Goal: Transaction & Acquisition: Download file/media

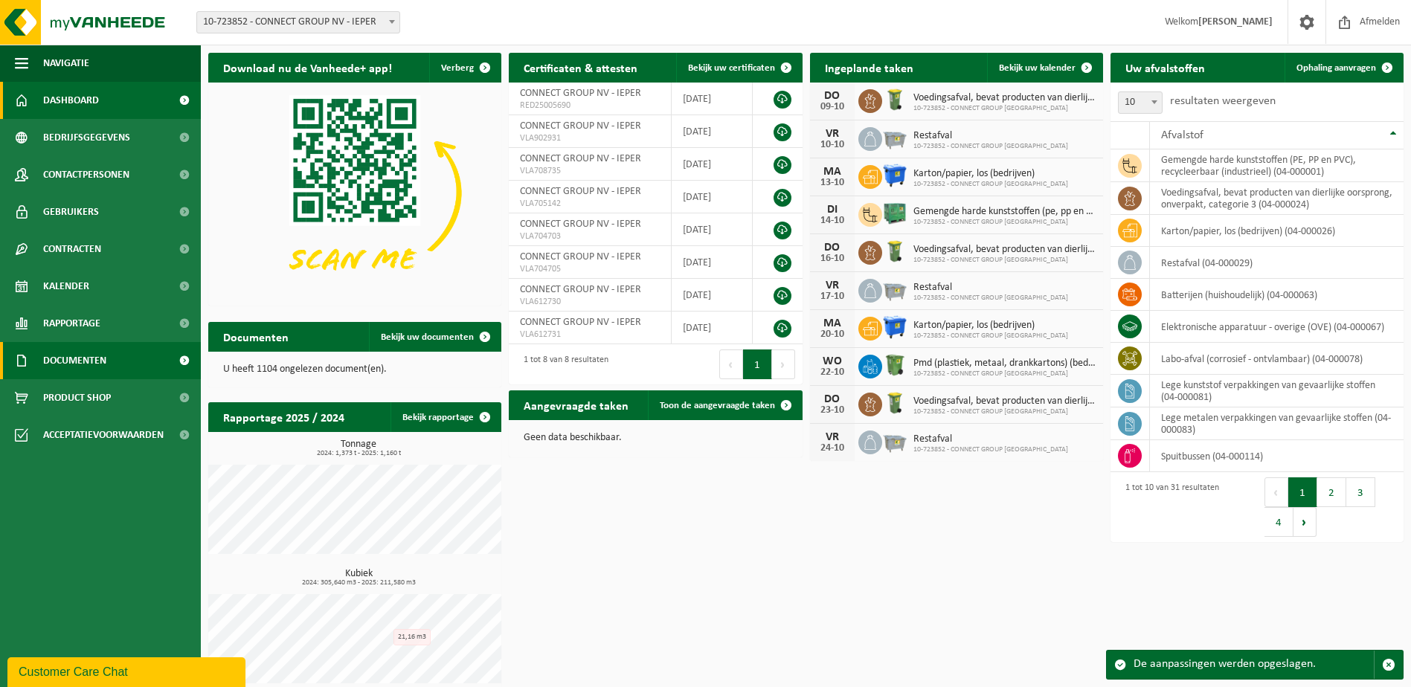
click at [87, 367] on span "Documenten" at bounding box center [74, 360] width 63 height 37
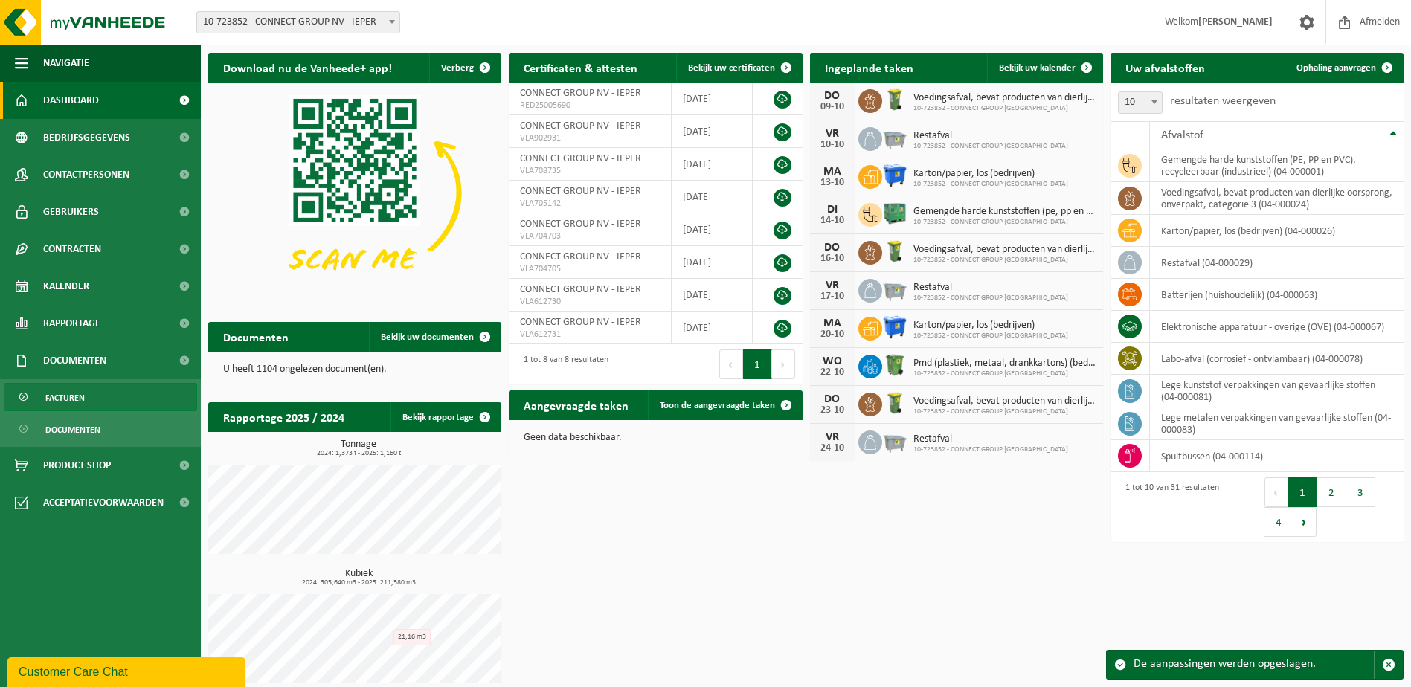
click at [82, 403] on span "Facturen" at bounding box center [64, 398] width 39 height 28
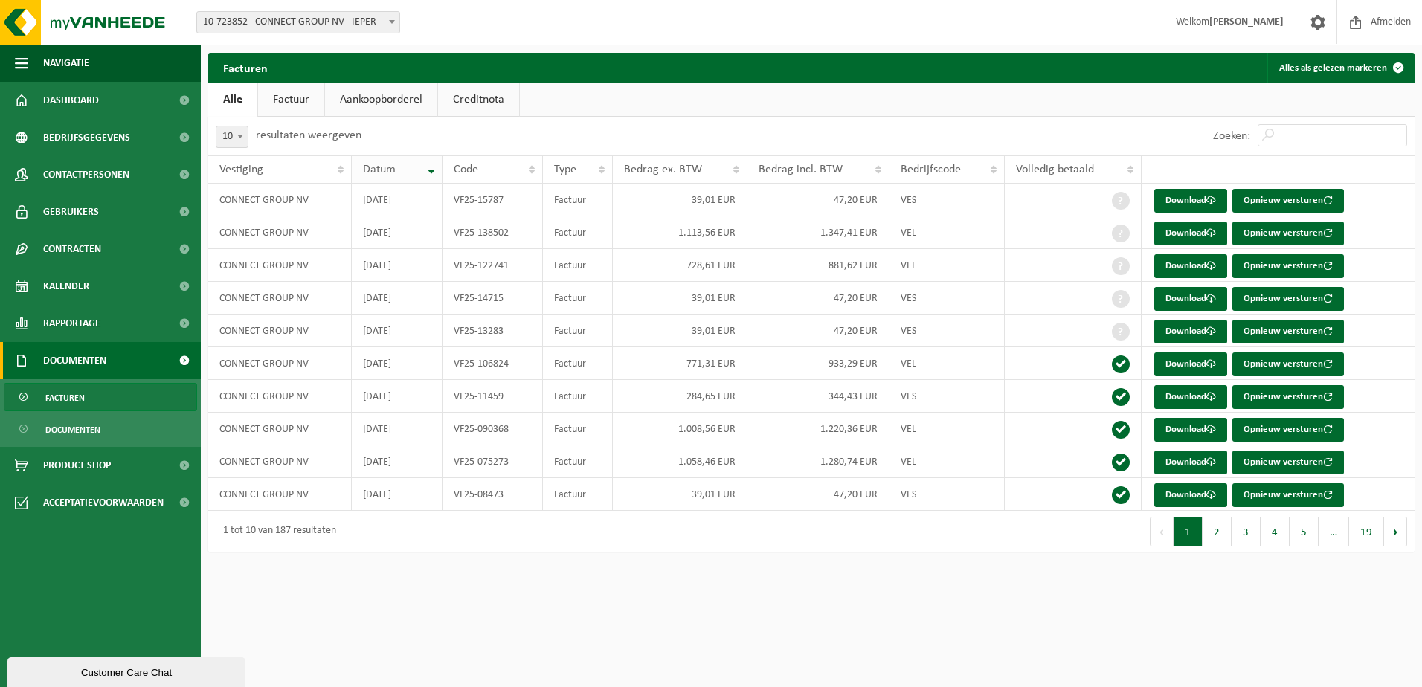
click at [431, 170] on th "Datum" at bounding box center [397, 169] width 91 height 28
click at [430, 171] on th "Datum" at bounding box center [397, 169] width 91 height 28
click at [434, 168] on th "Datum" at bounding box center [397, 169] width 91 height 28
click at [1216, 537] on button "2" at bounding box center [1217, 532] width 29 height 30
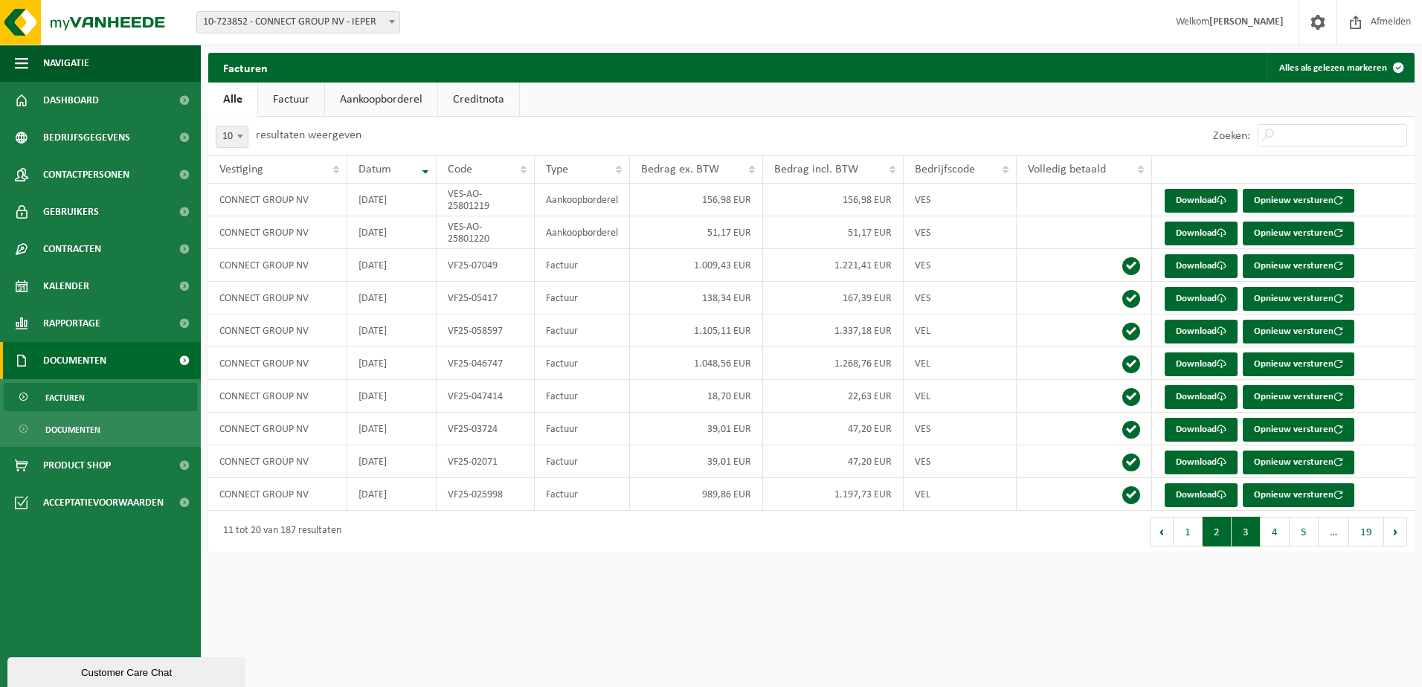
click at [1244, 537] on button "3" at bounding box center [1246, 532] width 29 height 30
click at [1223, 535] on button "2" at bounding box center [1217, 532] width 29 height 30
click at [304, 103] on link "Factuur" at bounding box center [291, 100] width 66 height 34
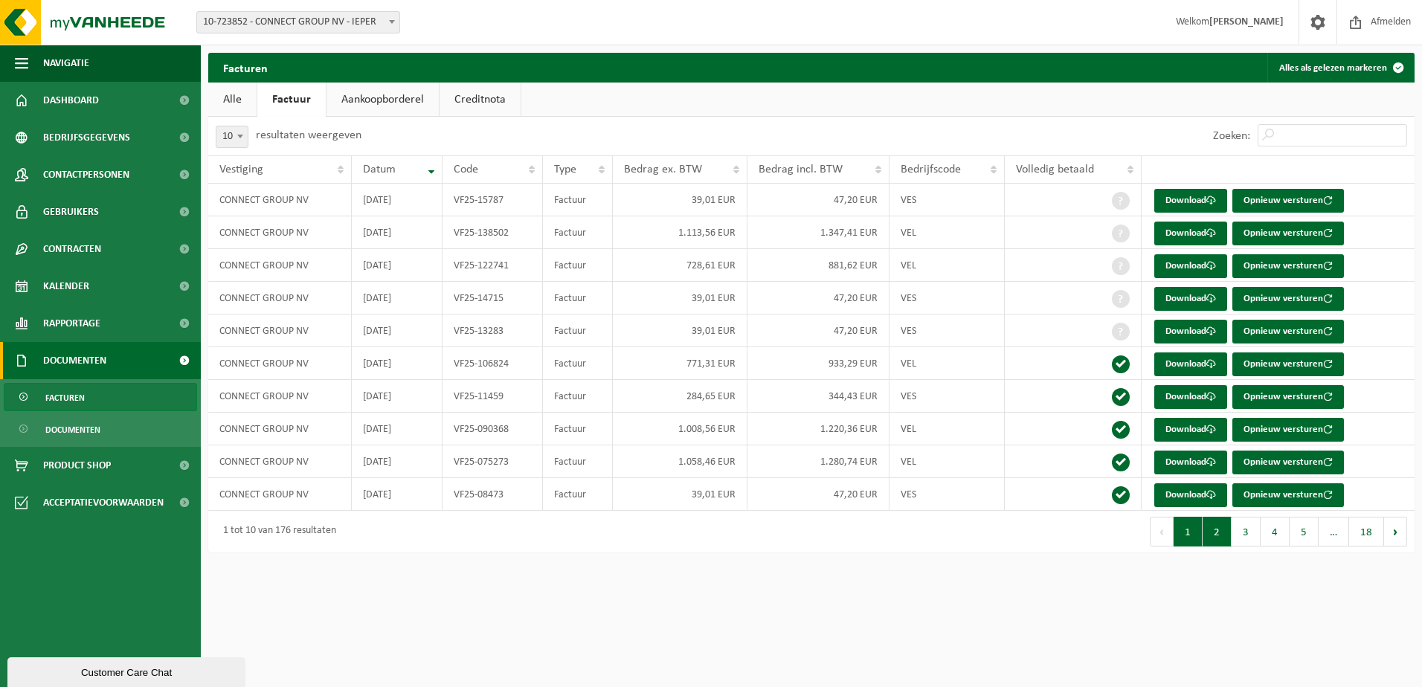
click at [1218, 533] on button "2" at bounding box center [1217, 532] width 29 height 30
click at [1188, 462] on link "Download" at bounding box center [1190, 463] width 73 height 24
click at [1212, 429] on span at bounding box center [1211, 430] width 10 height 10
click at [1164, 404] on link "Download" at bounding box center [1190, 397] width 73 height 24
click at [966, 173] on div "Bedrijfscode" at bounding box center [943, 170] width 84 height 12
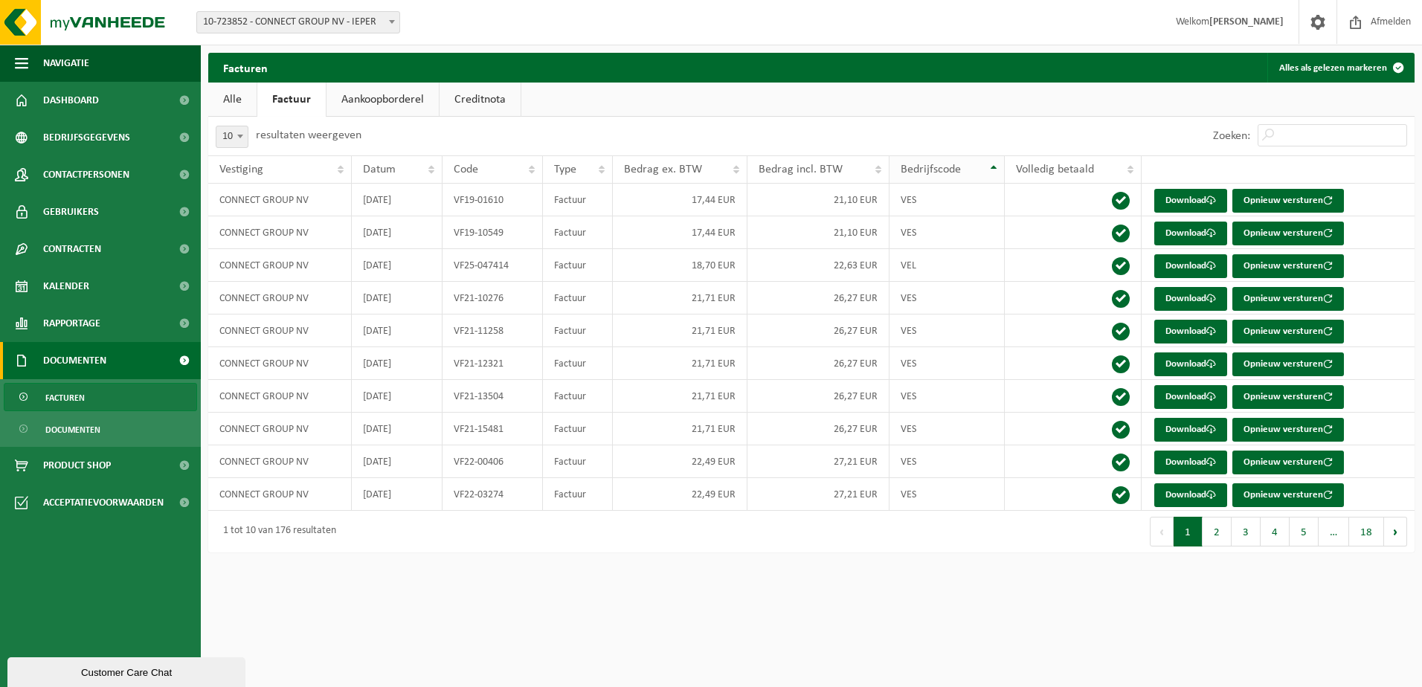
click at [966, 173] on div "Bedrijfscode" at bounding box center [943, 170] width 84 height 12
click at [386, 173] on span "Datum" at bounding box center [379, 170] width 33 height 12
click at [410, 167] on div "Datum" at bounding box center [393, 170] width 60 height 12
click at [1209, 530] on button "2" at bounding box center [1217, 532] width 29 height 30
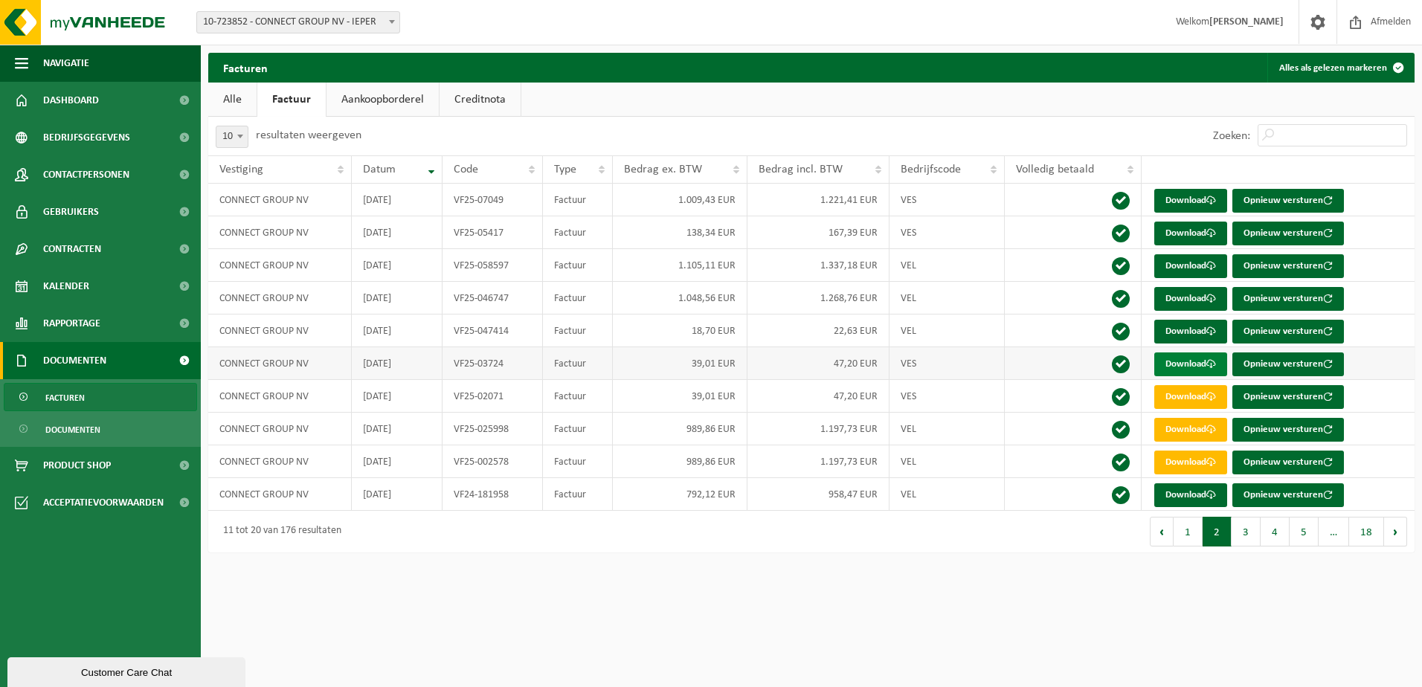
click at [1177, 370] on link "Download" at bounding box center [1190, 365] width 73 height 24
click at [1189, 331] on link "Download" at bounding box center [1190, 332] width 73 height 24
click at [1190, 301] on link "Download" at bounding box center [1190, 299] width 73 height 24
click at [1188, 274] on link "Download" at bounding box center [1190, 266] width 73 height 24
click at [1167, 196] on link "Download" at bounding box center [1190, 201] width 73 height 24
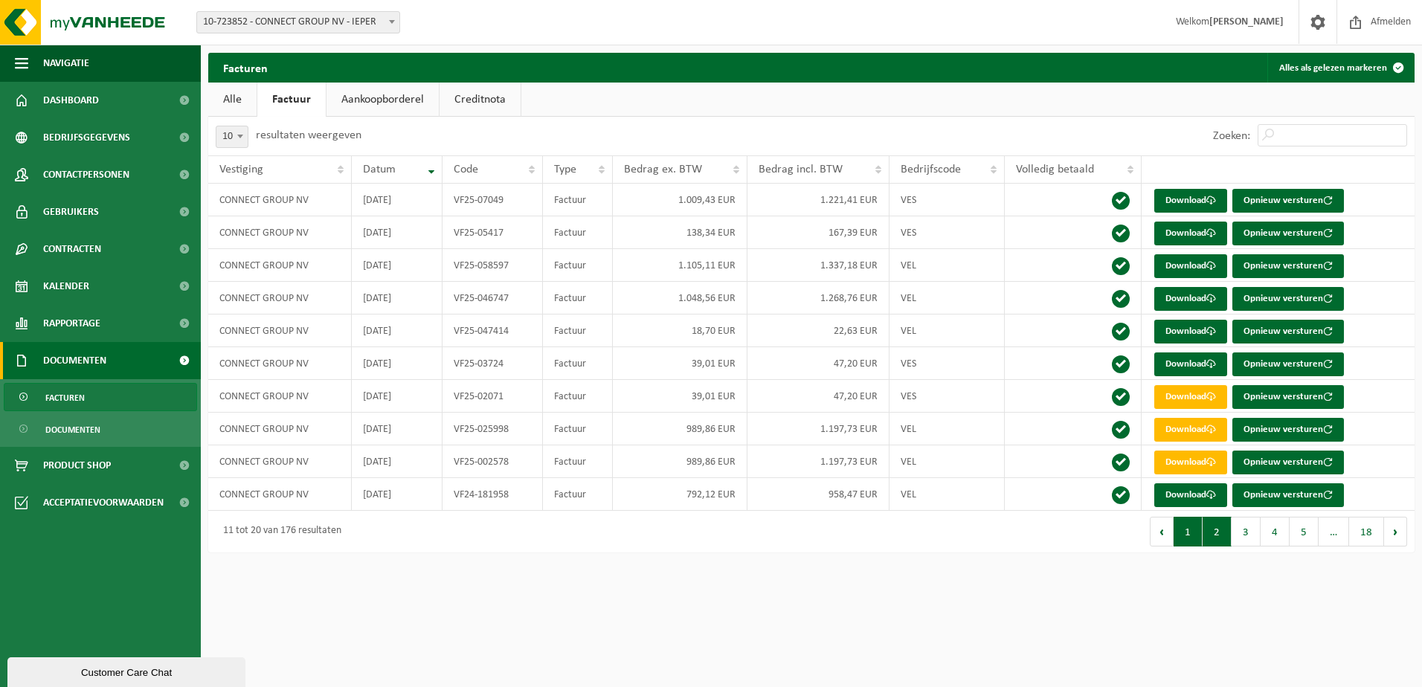
click at [1197, 544] on button "1" at bounding box center [1188, 532] width 29 height 30
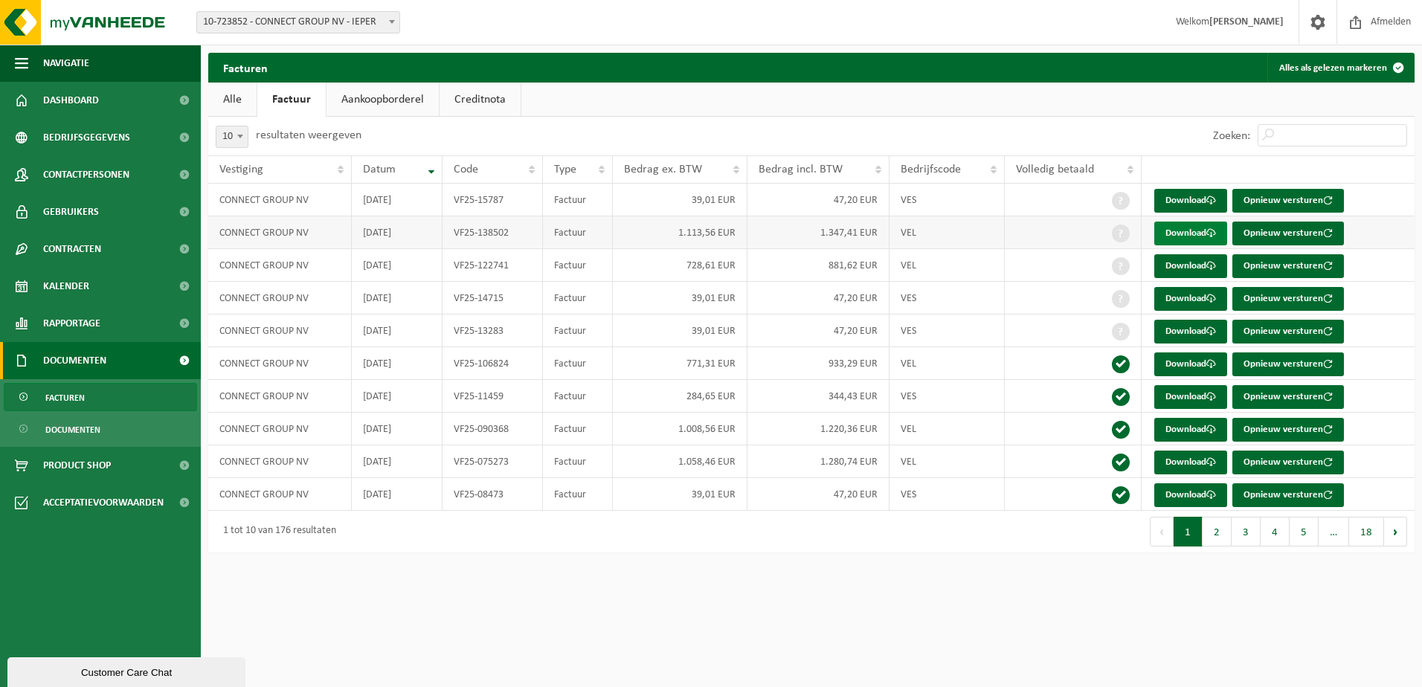
click at [1172, 234] on link "Download" at bounding box center [1190, 234] width 73 height 24
click at [1185, 336] on link "Download" at bounding box center [1190, 332] width 73 height 24
